Goal: Task Accomplishment & Management: Manage account settings

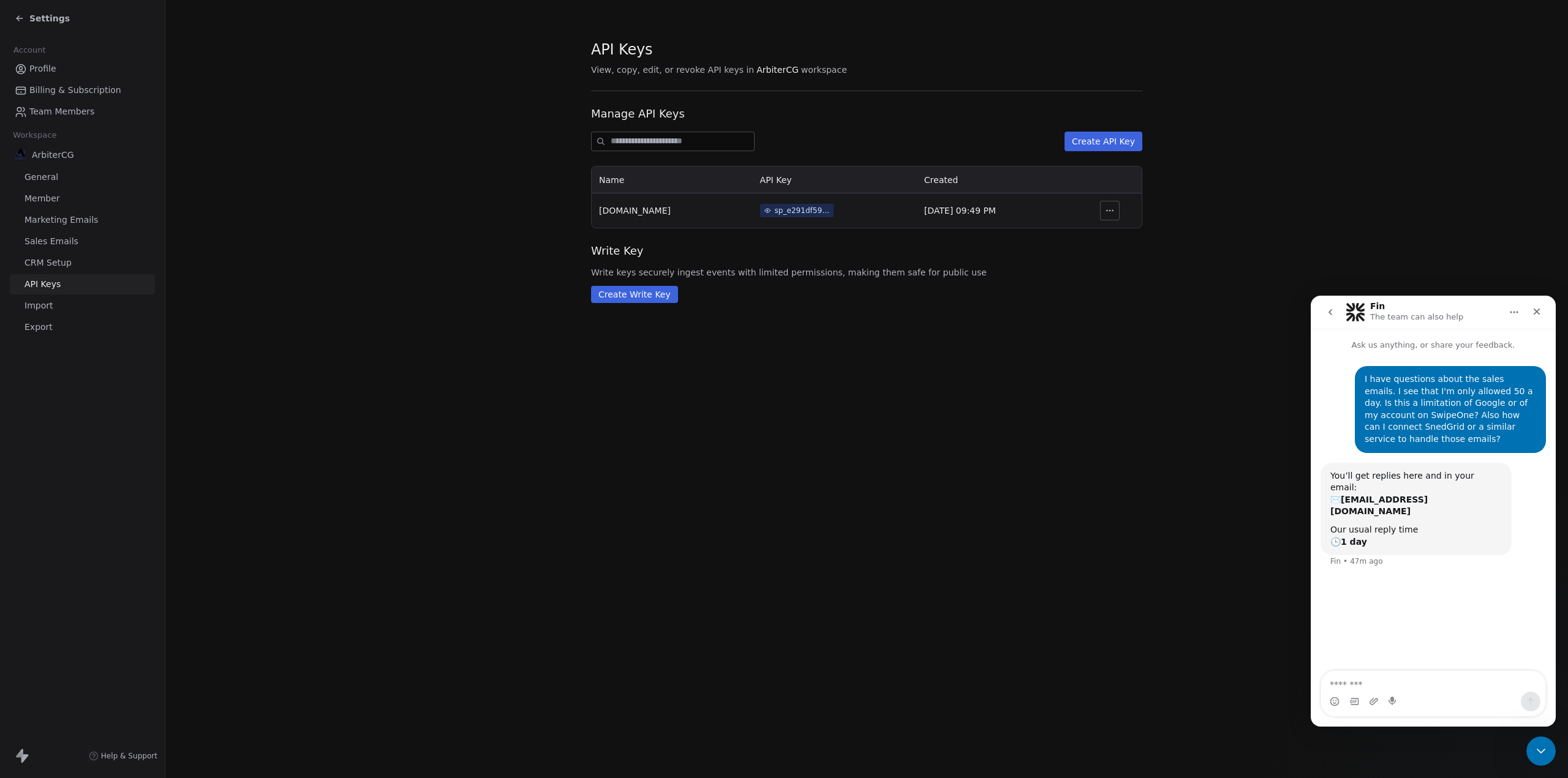
click at [22, 160] on img at bounding box center [21, 155] width 12 height 12
click at [22, 155] on img at bounding box center [21, 155] width 12 height 12
click at [40, 69] on span "Profile" at bounding box center [42, 69] width 27 height 13
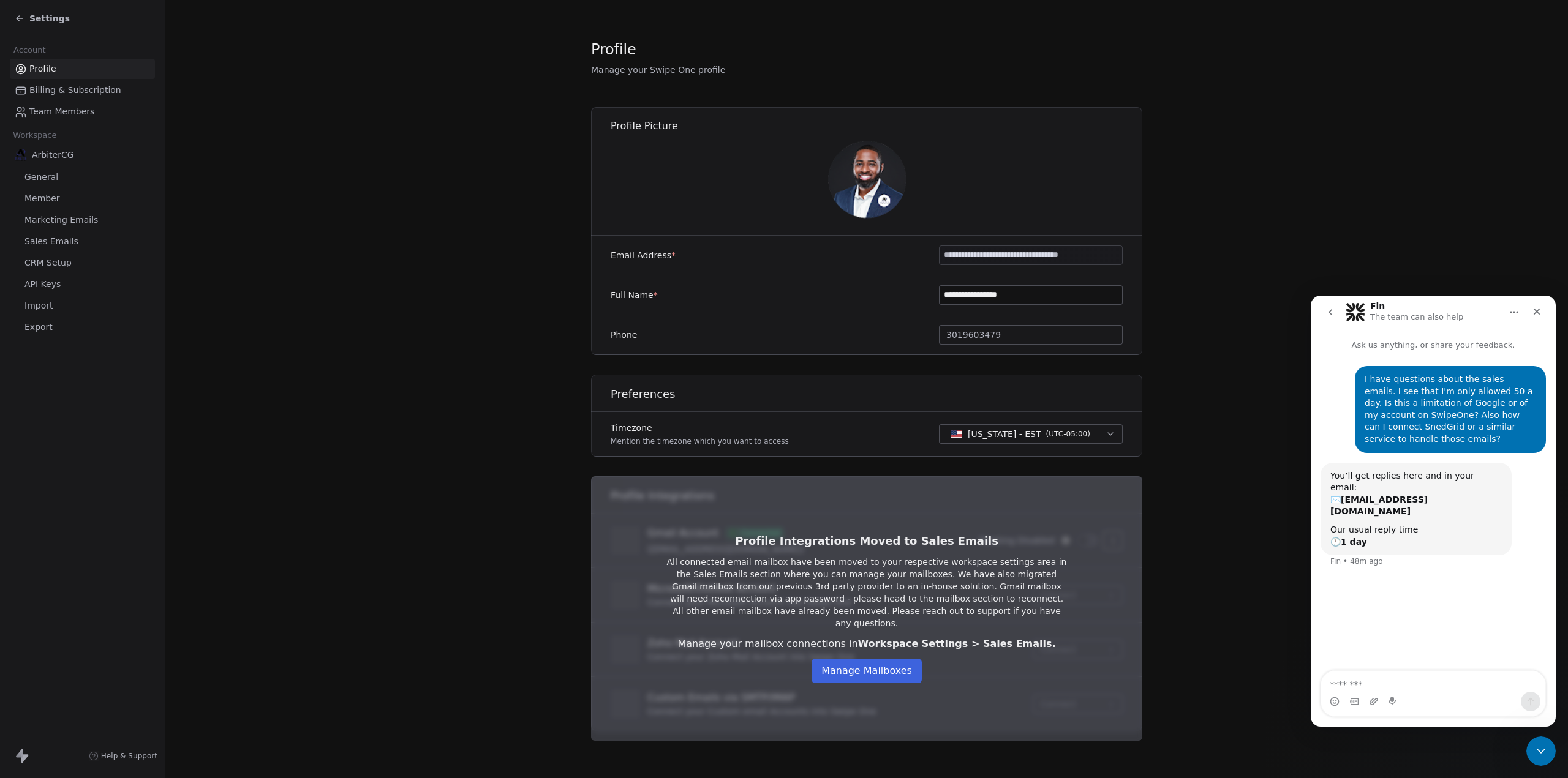
click at [63, 221] on span "Marketing Emails" at bounding box center [60, 219] width 73 height 13
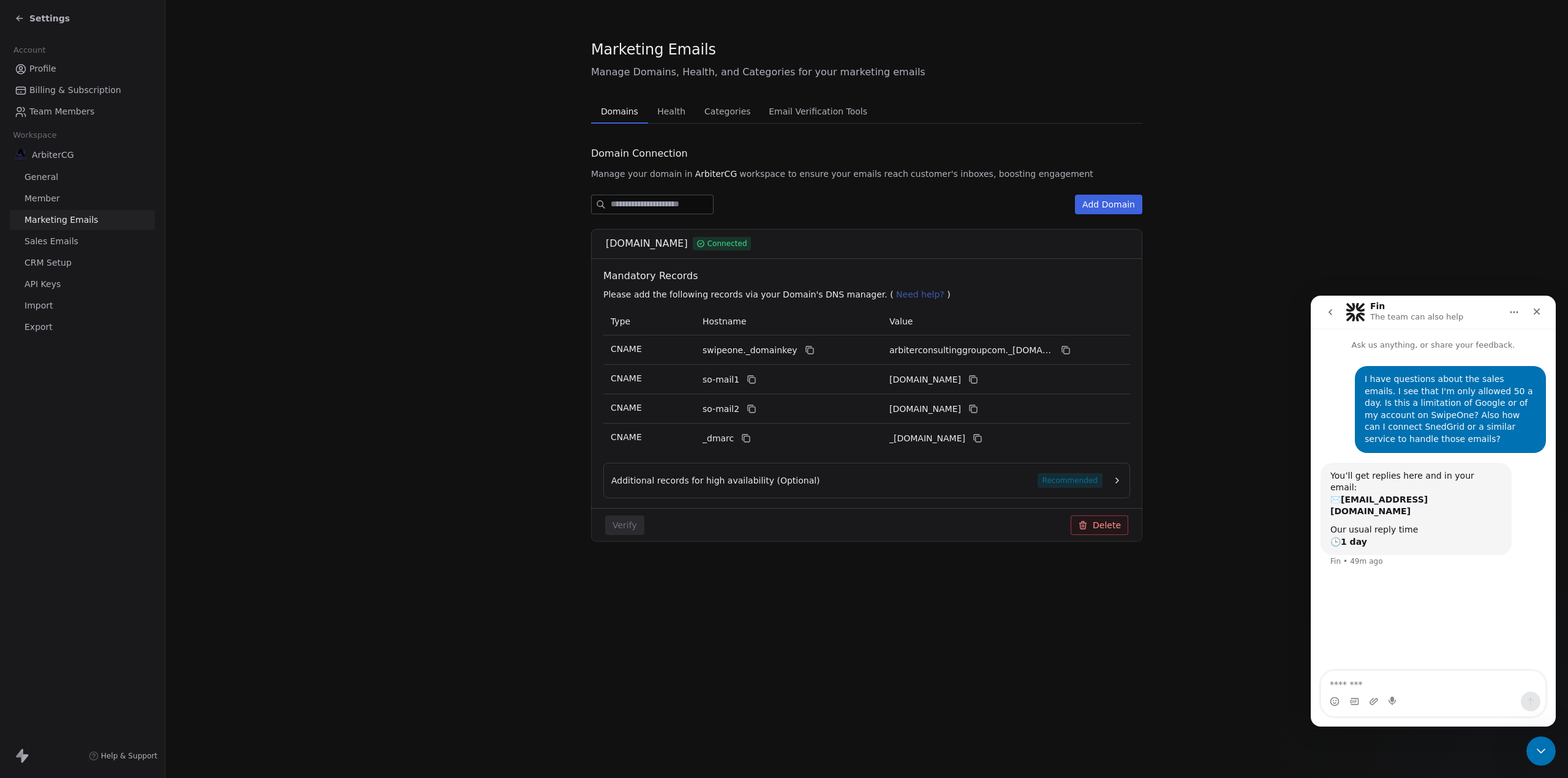
click at [67, 91] on span "Billing & Subscription" at bounding box center [75, 90] width 92 height 13
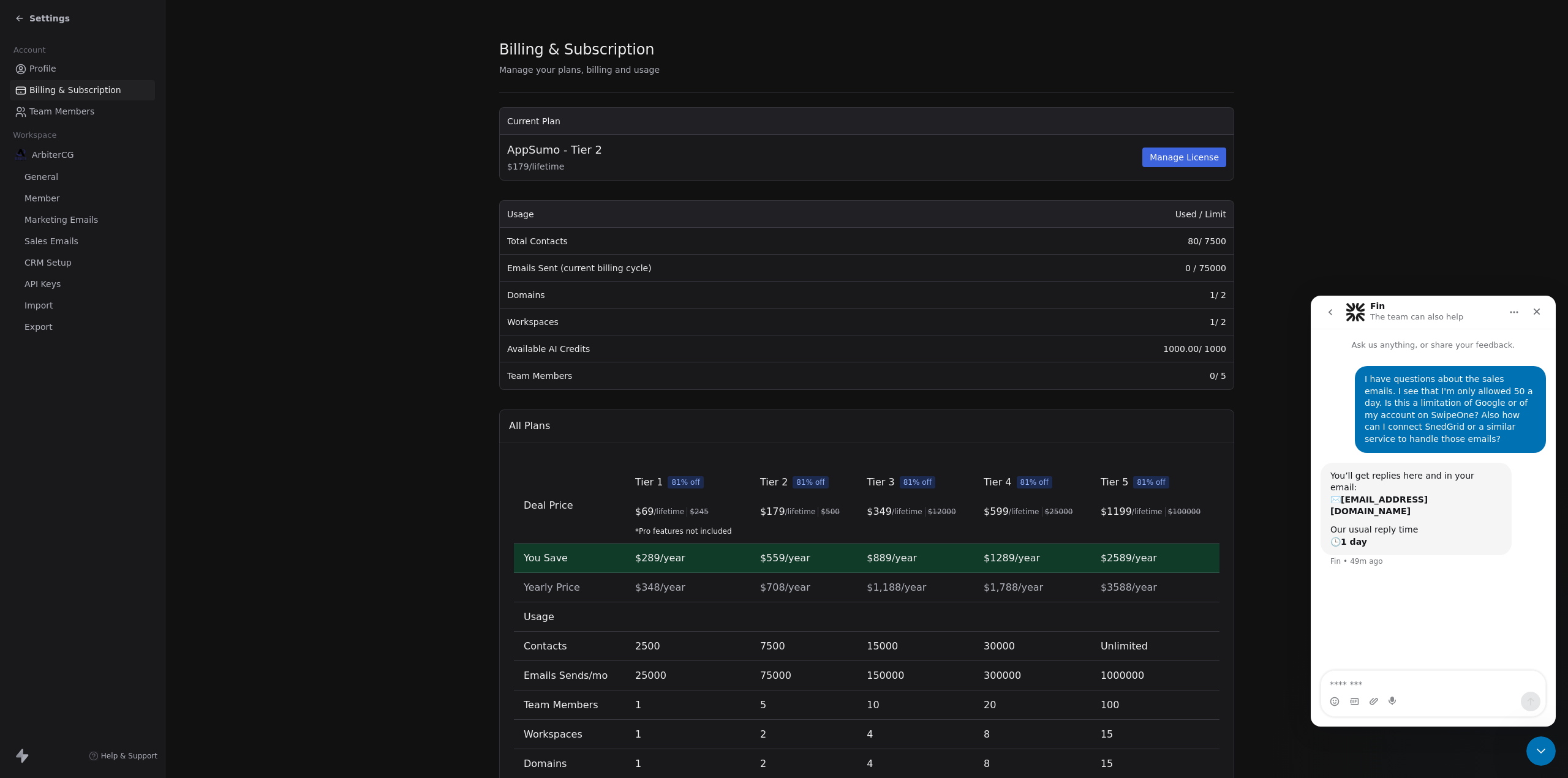
scroll to position [93, 0]
